Goal: Navigation & Orientation: Find specific page/section

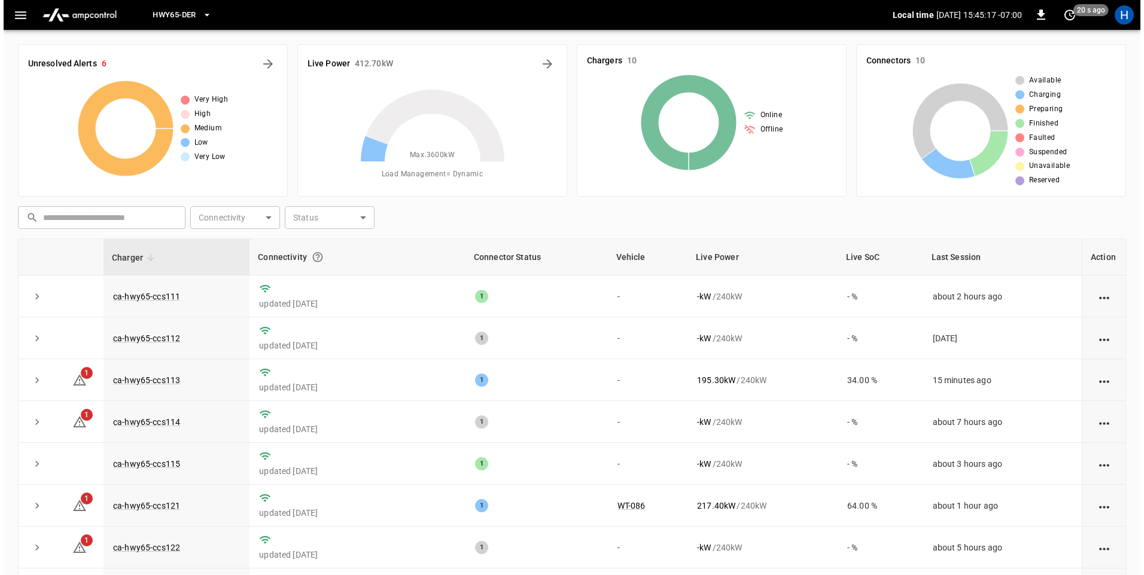
scroll to position [71, 0]
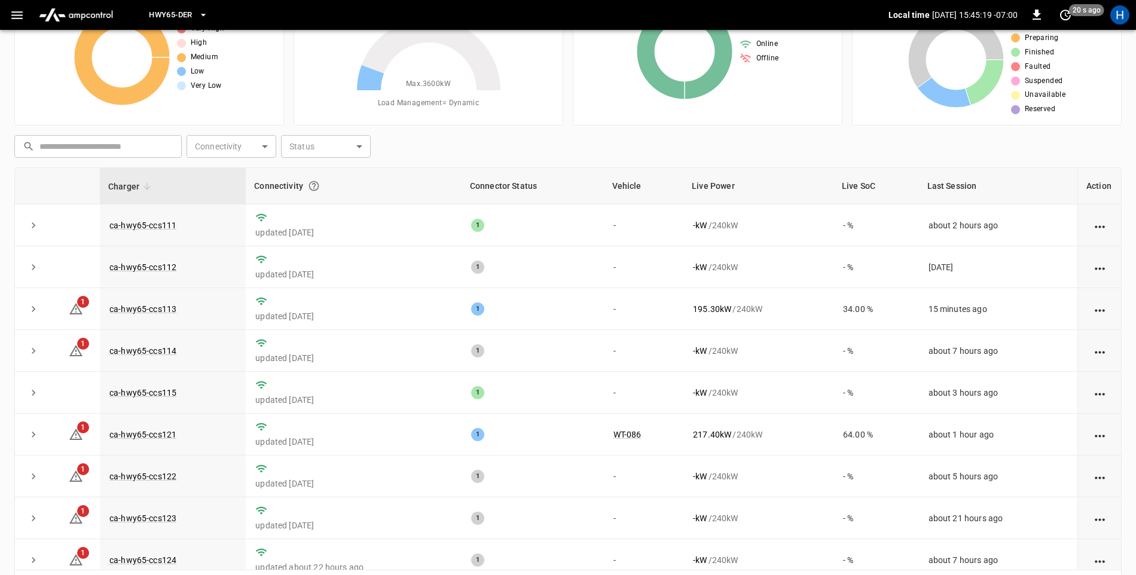
click at [19, 19] on icon "button" at bounding box center [17, 15] width 15 height 15
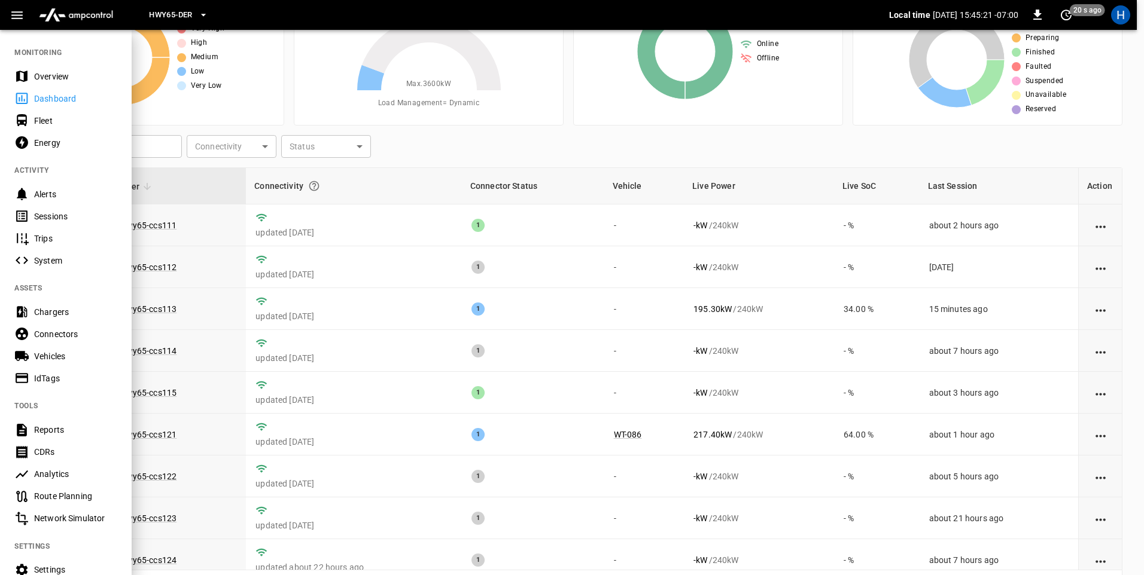
click at [52, 217] on div "Sessions" at bounding box center [75, 217] width 83 height 12
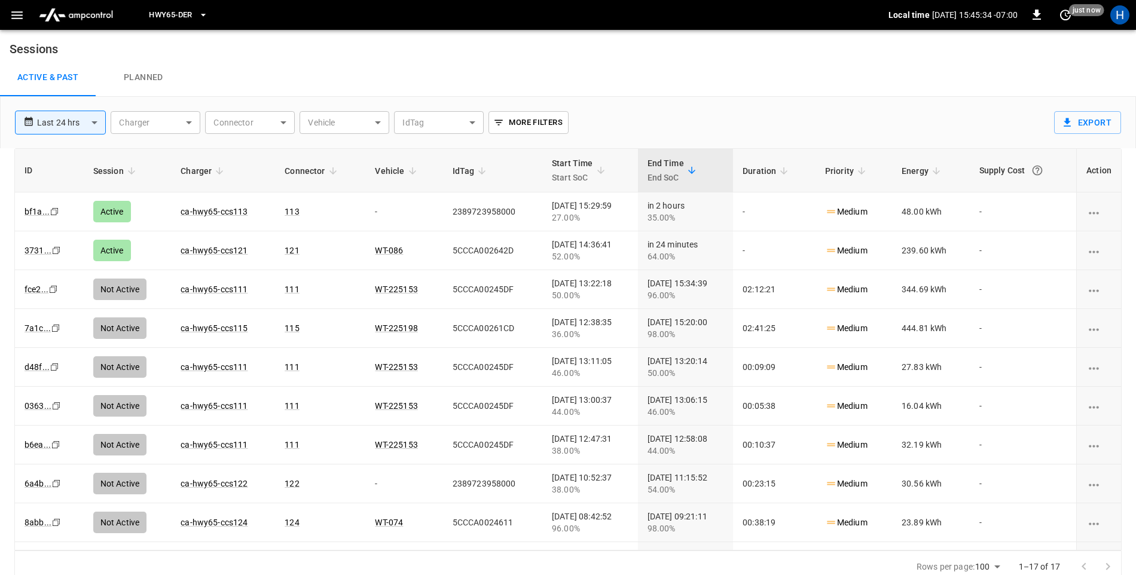
click at [8, 20] on button "button" at bounding box center [17, 15] width 25 height 22
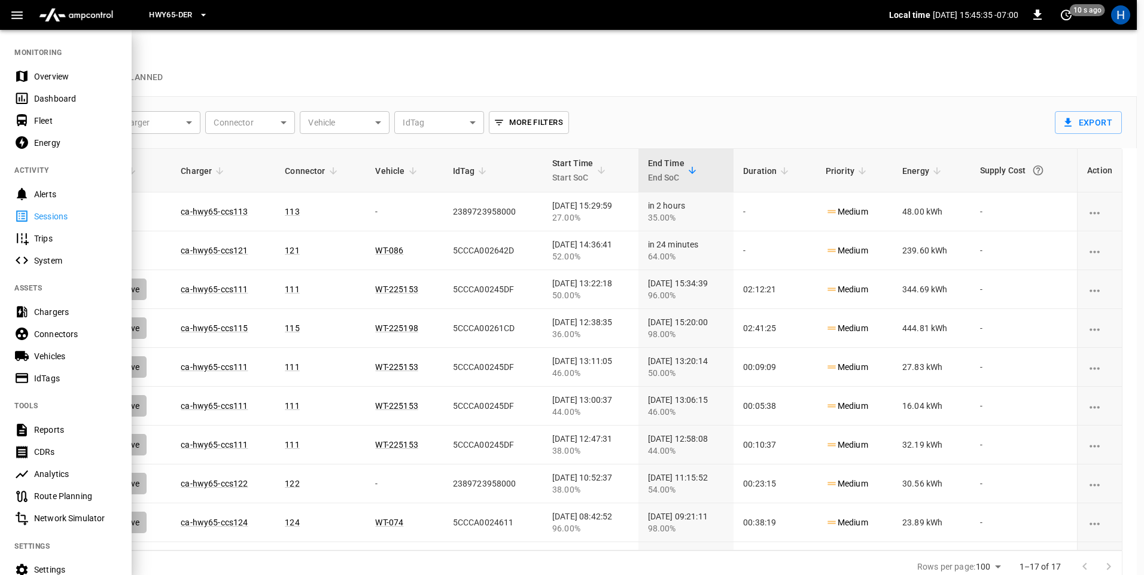
click at [52, 102] on div "Dashboard" at bounding box center [75, 99] width 83 height 12
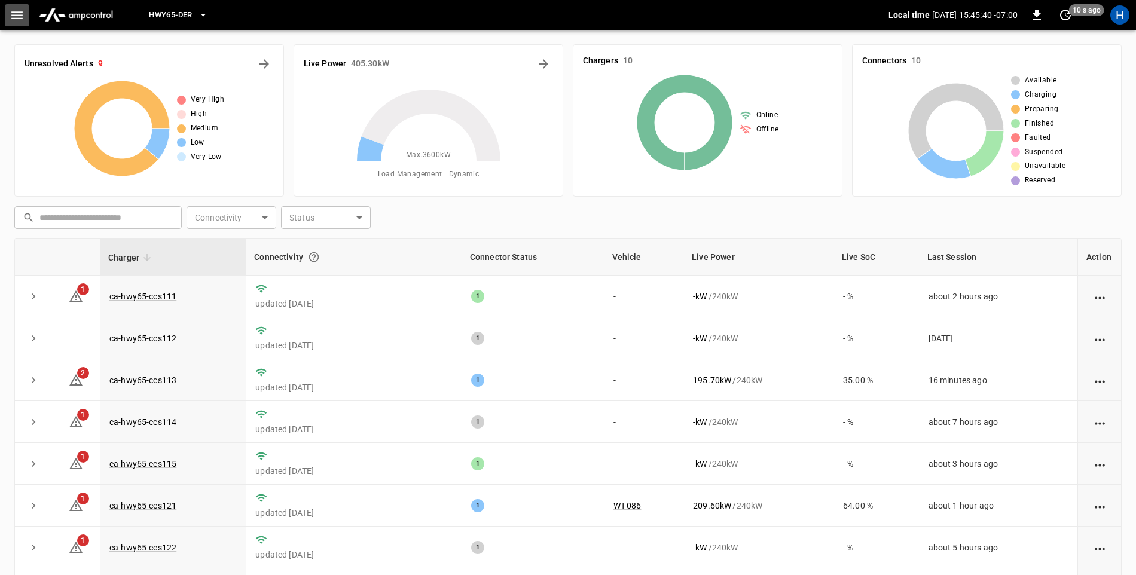
click at [13, 18] on icon "button" at bounding box center [16, 15] width 11 height 8
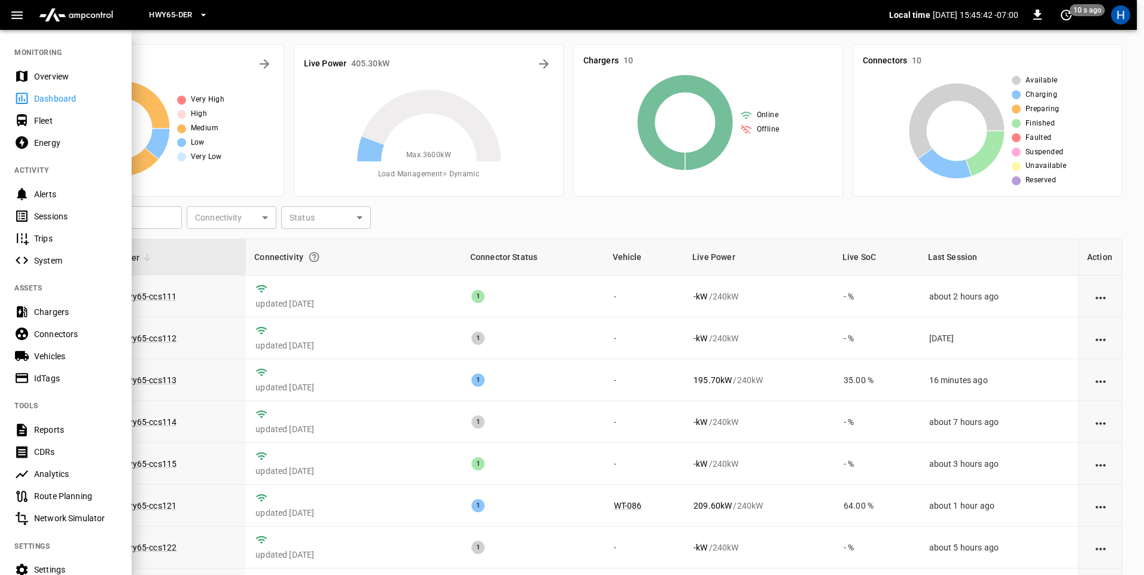
click at [56, 215] on div "Sessions" at bounding box center [75, 217] width 83 height 12
